Goal: Task Accomplishment & Management: Use online tool/utility

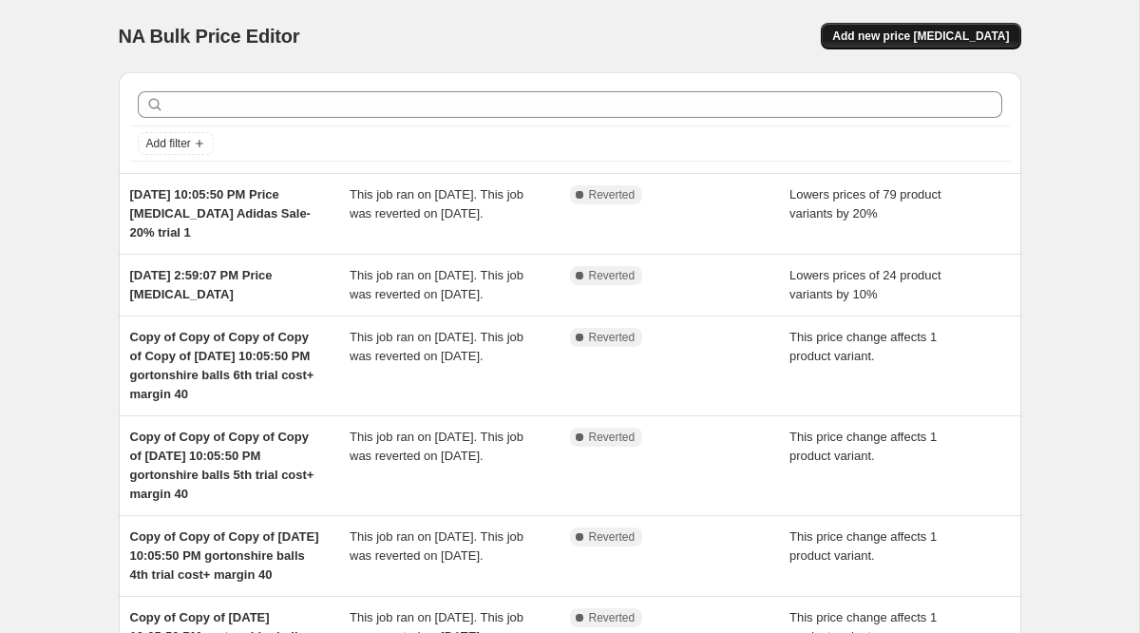
click at [923, 35] on span "Add new price [MEDICAL_DATA]" at bounding box center [920, 36] width 177 height 15
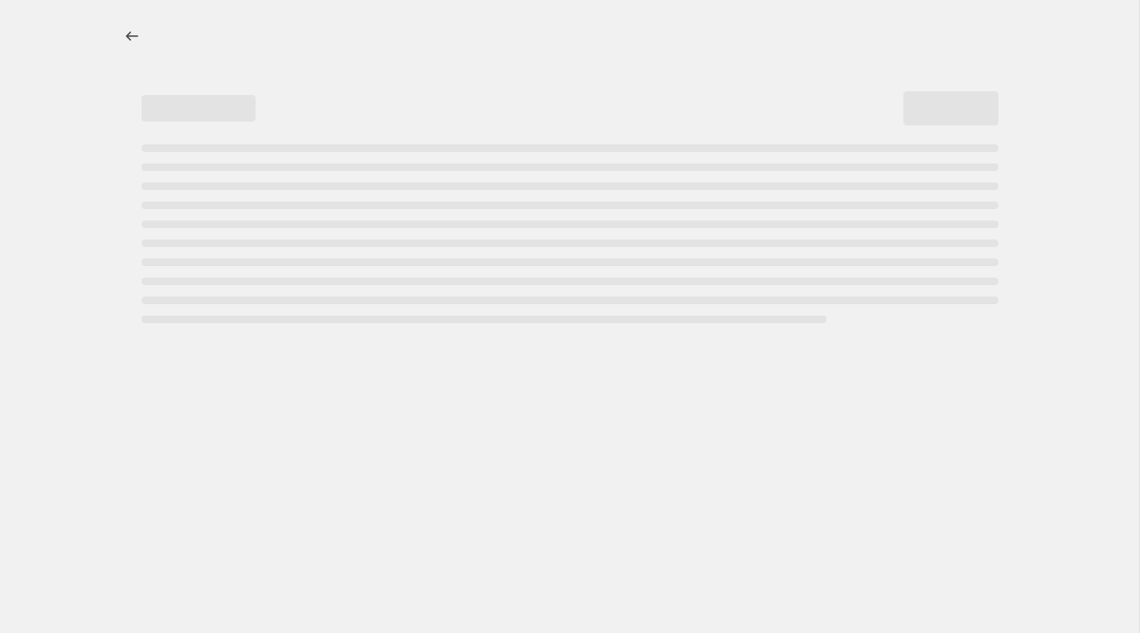
select select "percentage"
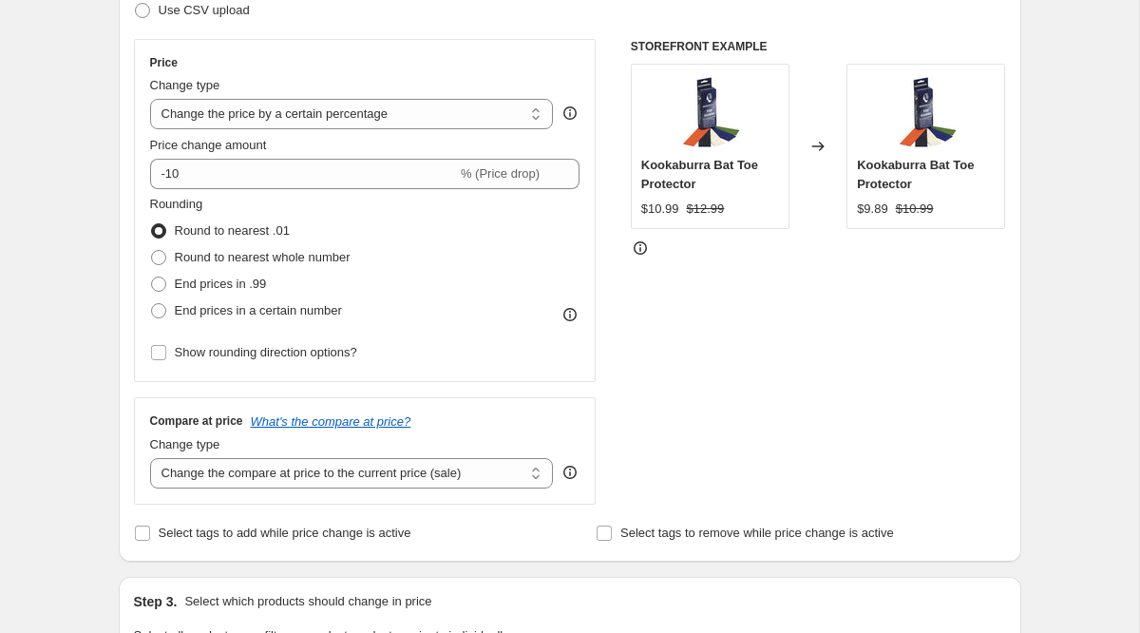
scroll to position [318, 0]
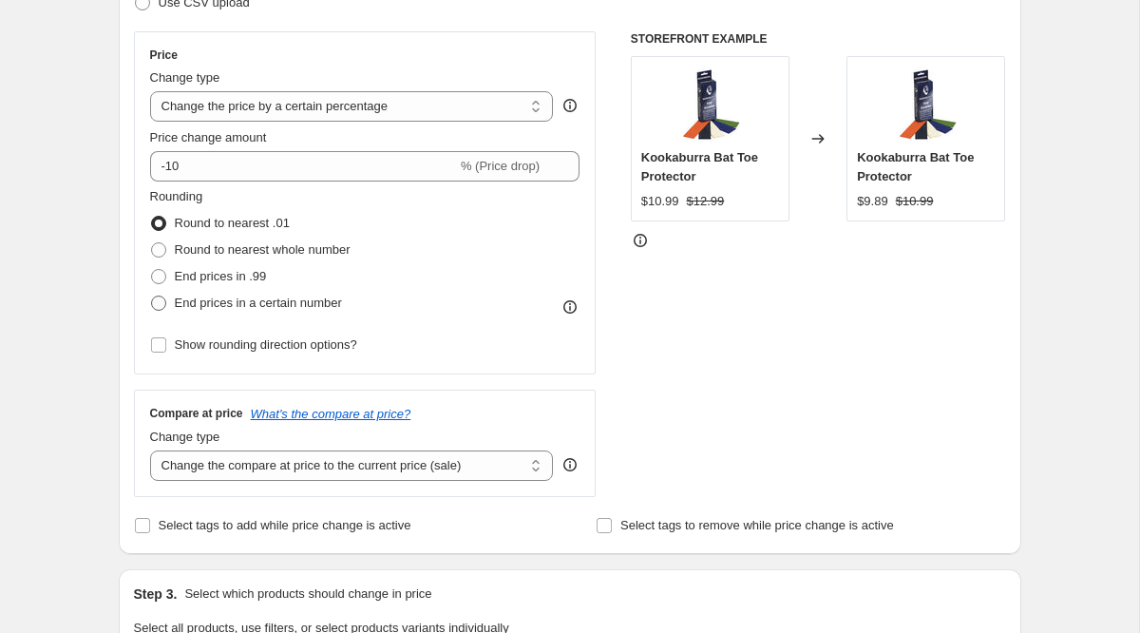
click at [158, 304] on span at bounding box center [158, 303] width 15 height 15
click at [152, 296] on input "End prices in a certain number" at bounding box center [151, 296] width 1 height 1
radio input "true"
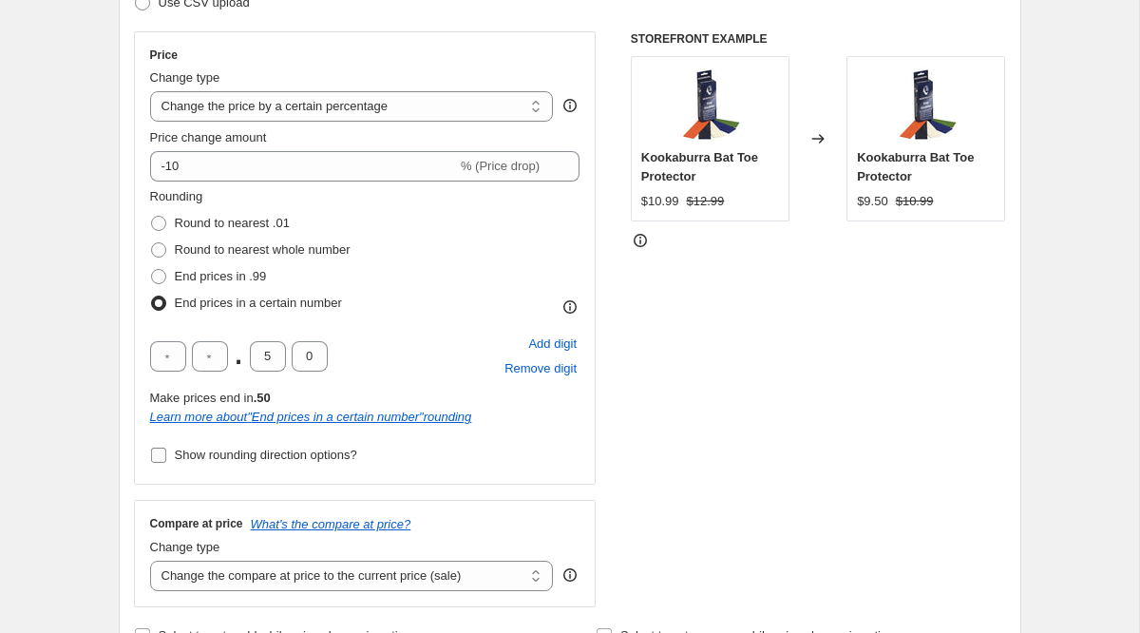
click at [157, 455] on input "Show rounding direction options?" at bounding box center [158, 455] width 15 height 15
checkbox input "true"
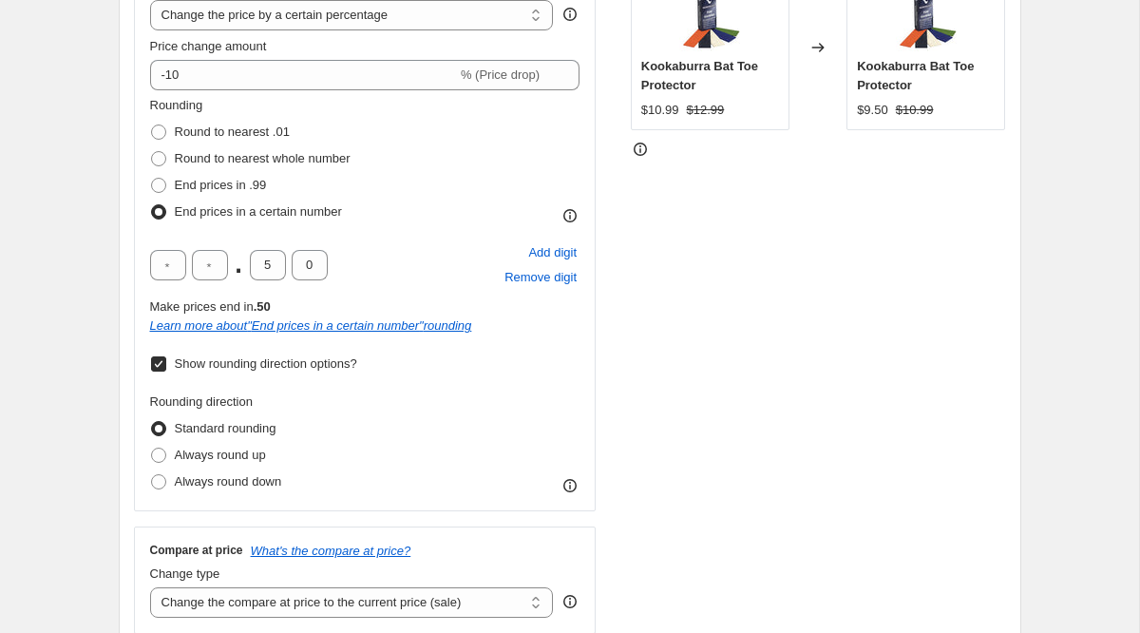
scroll to position [411, 0]
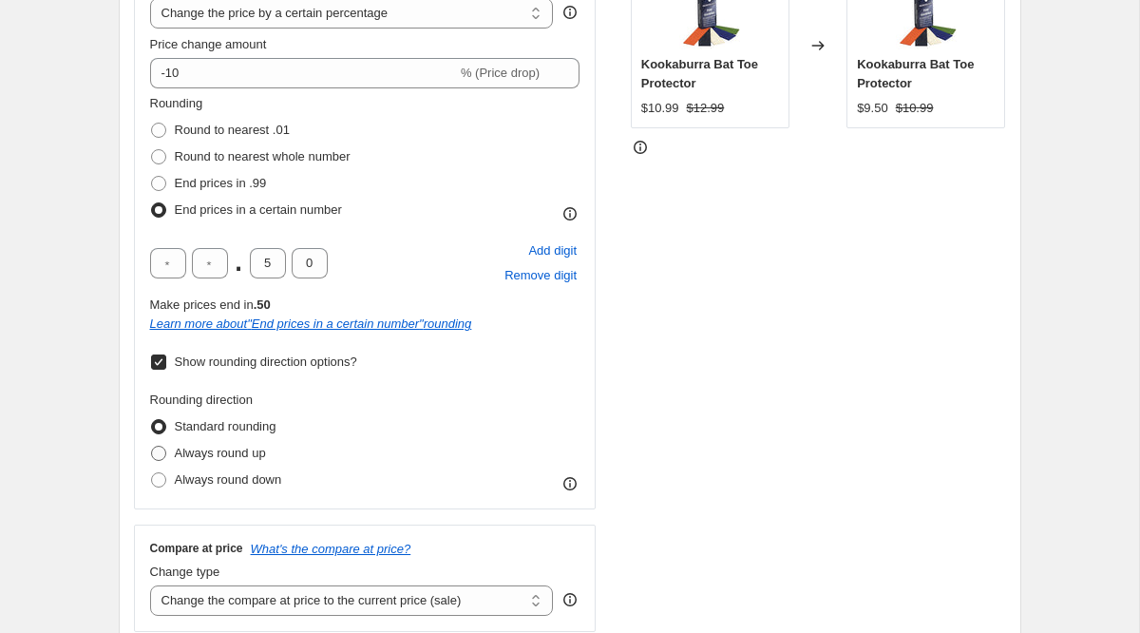
click at [207, 454] on span "Always round up" at bounding box center [220, 453] width 91 height 14
click at [152, 447] on input "Always round up" at bounding box center [151, 446] width 1 height 1
radio input "true"
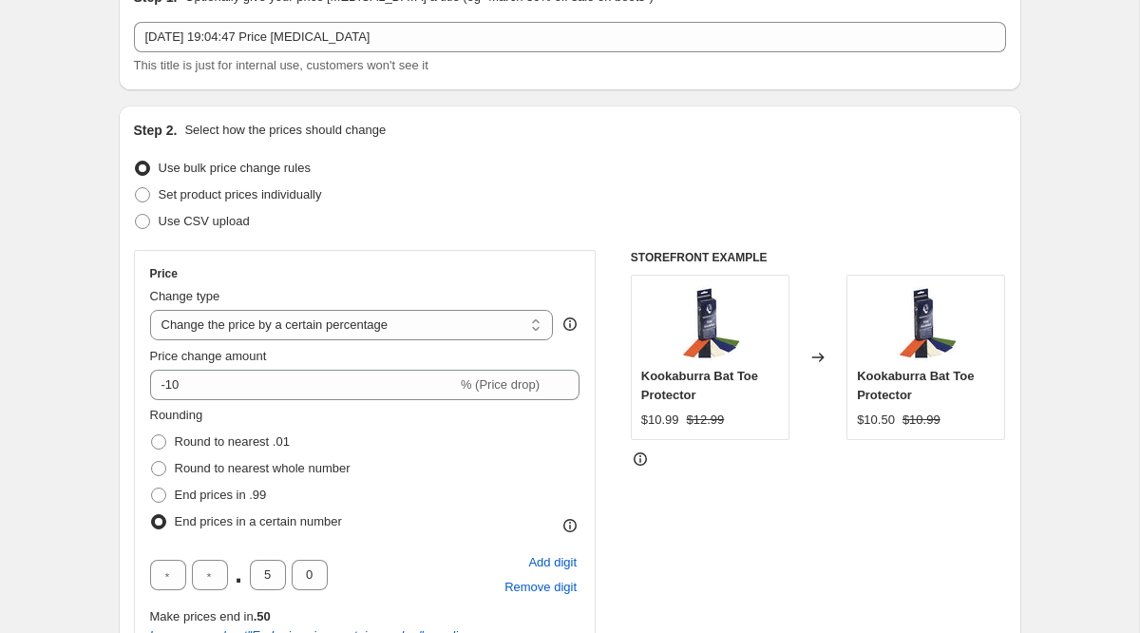
scroll to position [0, 0]
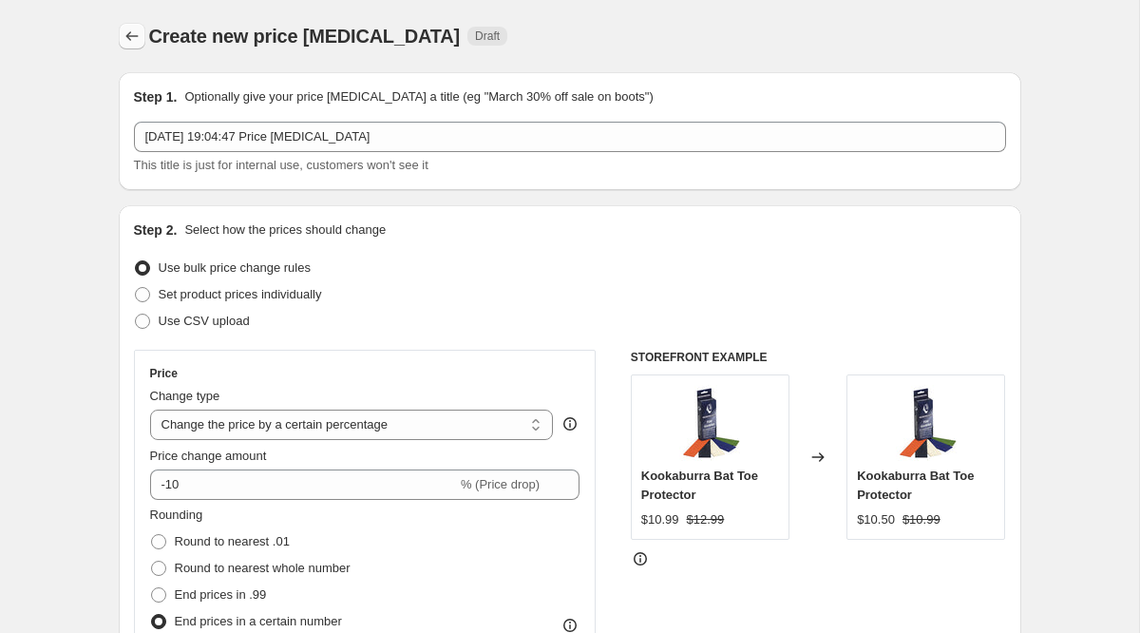
click at [132, 40] on icon "Price change jobs" at bounding box center [132, 36] width 19 height 19
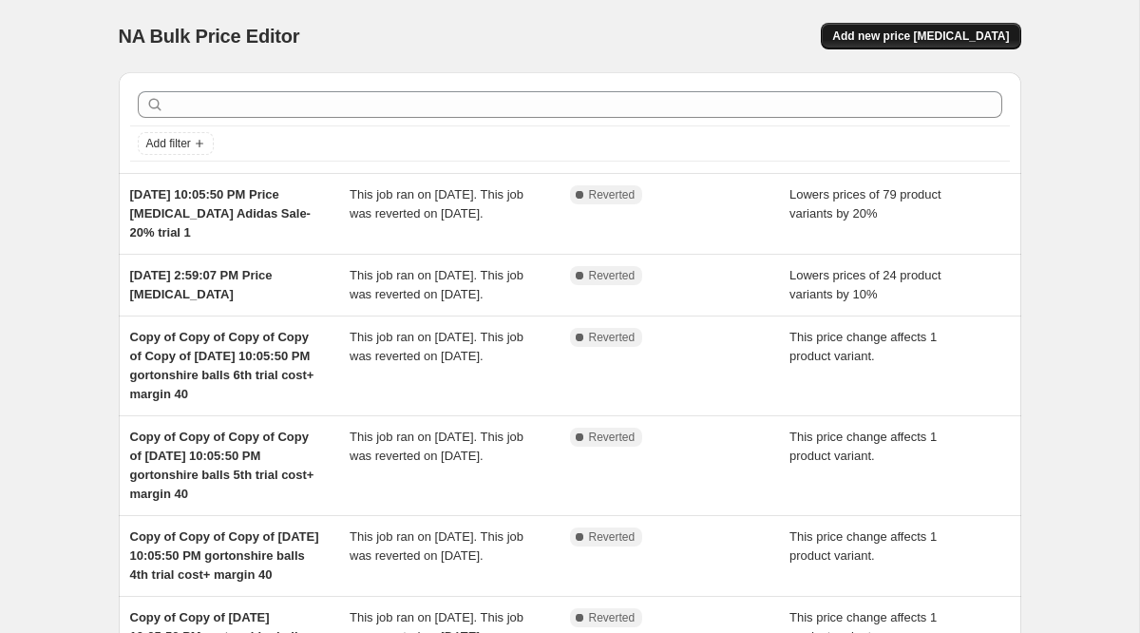
click at [918, 36] on span "Add new price [MEDICAL_DATA]" at bounding box center [920, 36] width 177 height 15
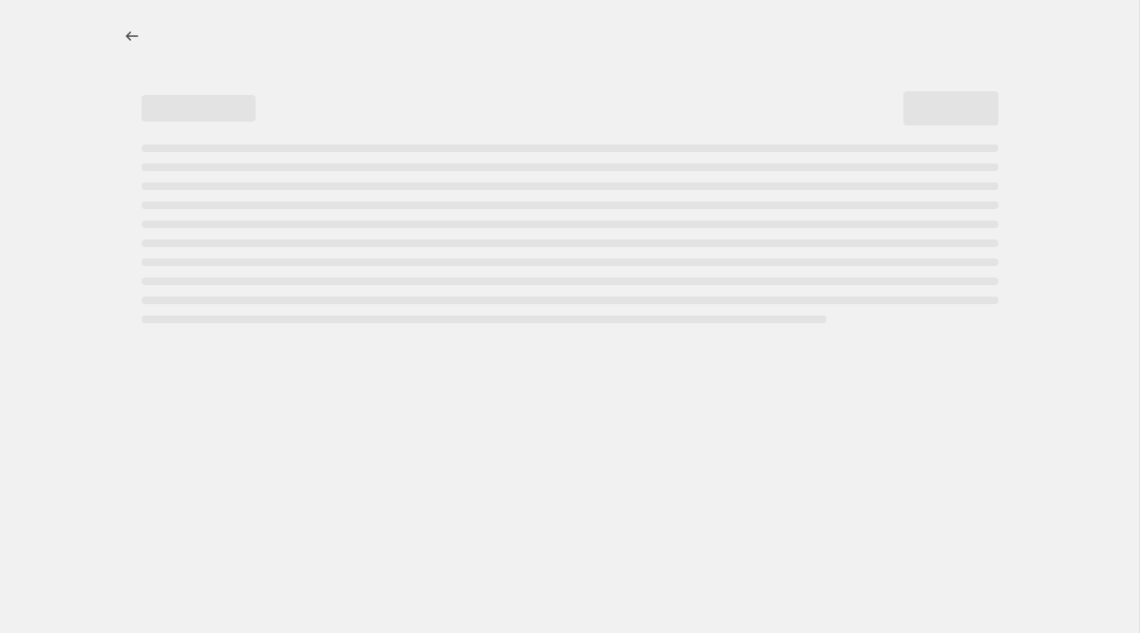
select select "percentage"
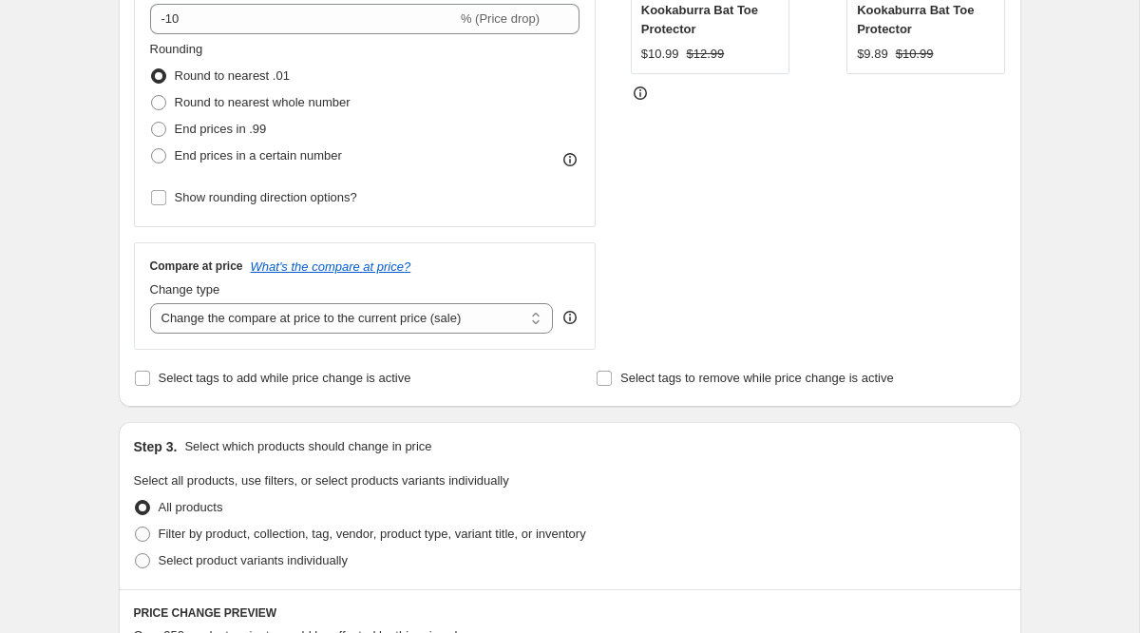
scroll to position [320, 0]
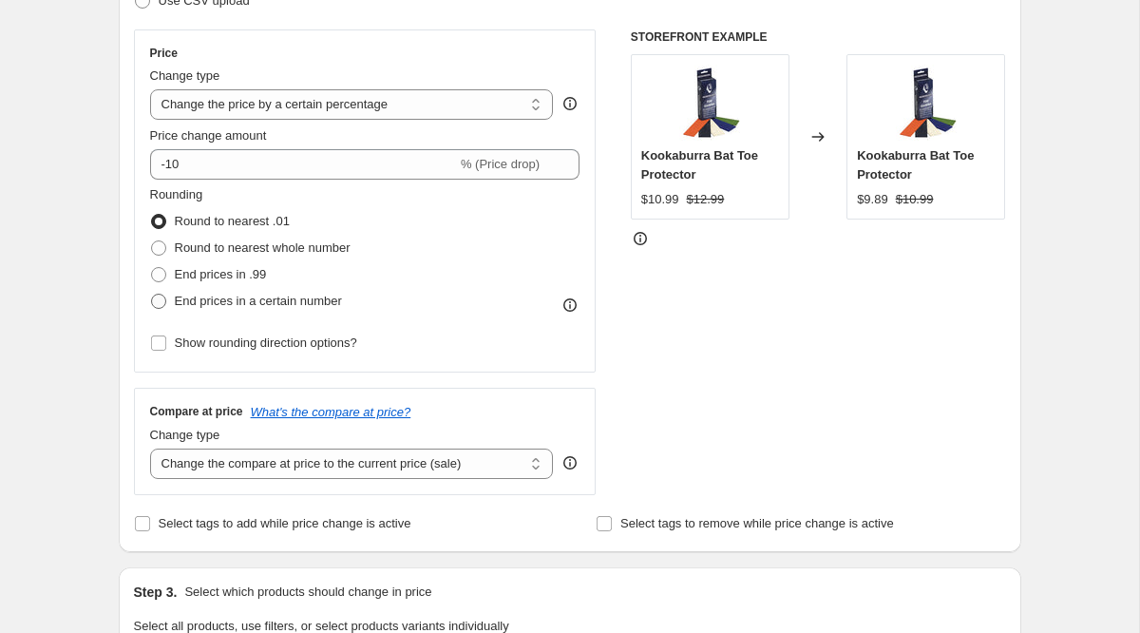
click at [211, 301] on span "End prices in a certain number" at bounding box center [258, 301] width 167 height 14
click at [152, 295] on input "End prices in a certain number" at bounding box center [151, 294] width 1 height 1
radio input "true"
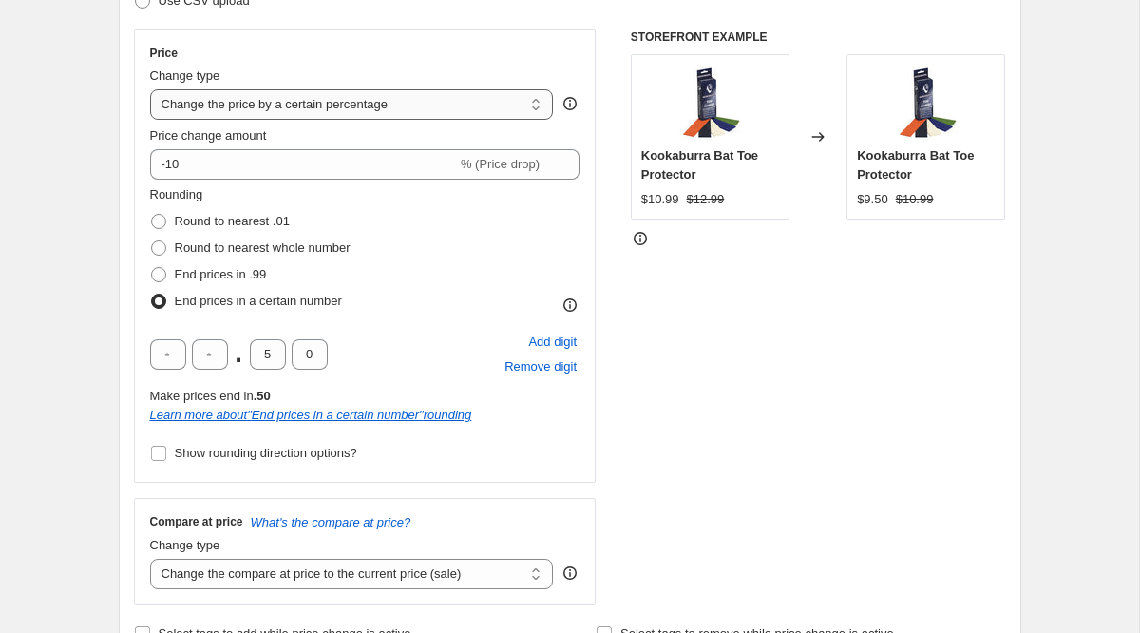
click at [319, 110] on select "Change the price to a certain amount Change the price by a certain amount Chang…" at bounding box center [352, 104] width 404 height 30
